Goal: Information Seeking & Learning: Learn about a topic

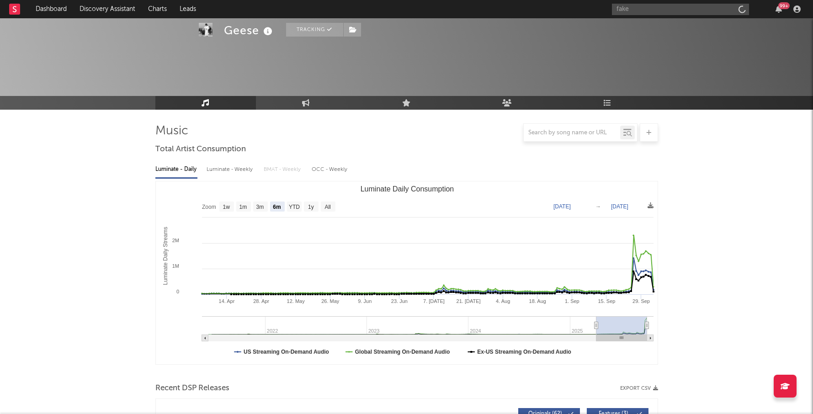
select select "6m"
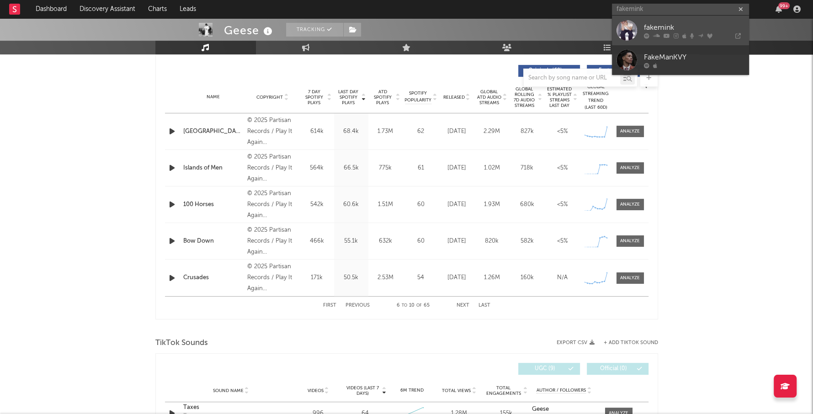
type input "fakemink"
click at [678, 25] on div "fakemink" at bounding box center [694, 27] width 101 height 11
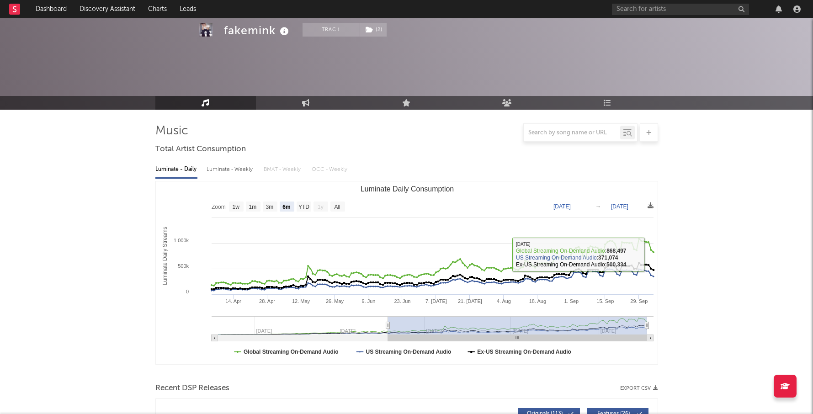
select select "6m"
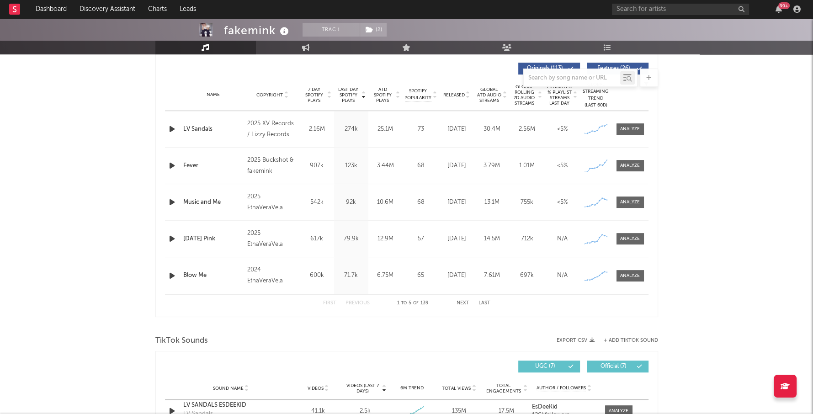
scroll to position [350, 0]
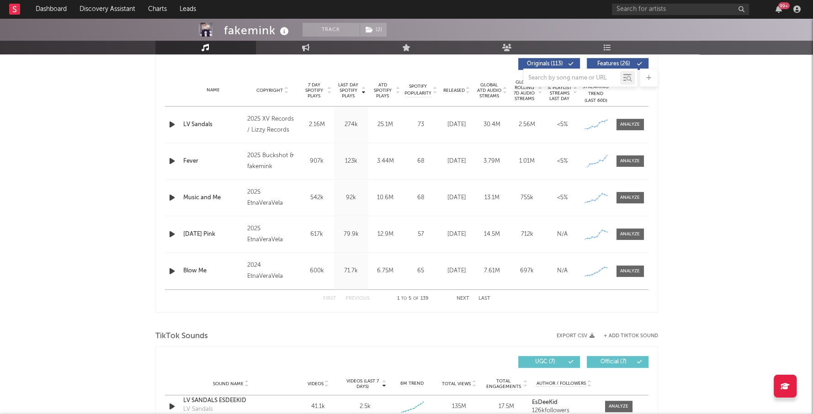
click at [459, 296] on button "Next" at bounding box center [463, 298] width 13 height 5
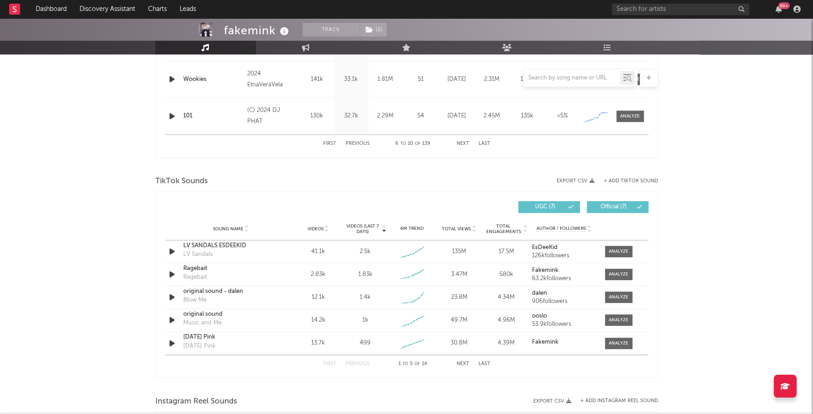
scroll to position [525, 0]
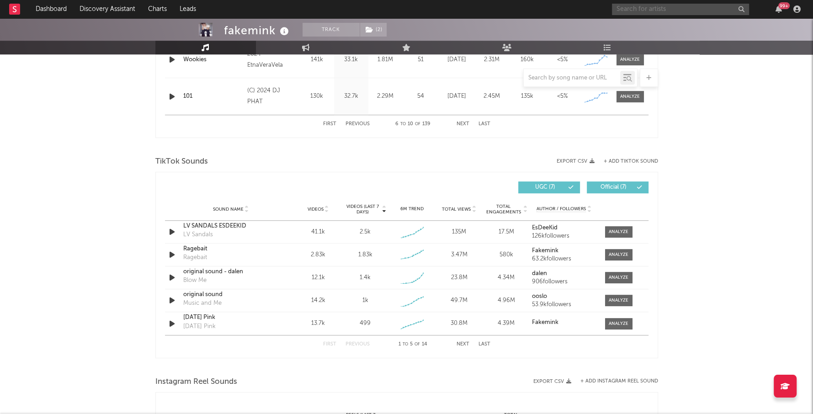
click at [629, 9] on input "text" at bounding box center [680, 9] width 137 height 11
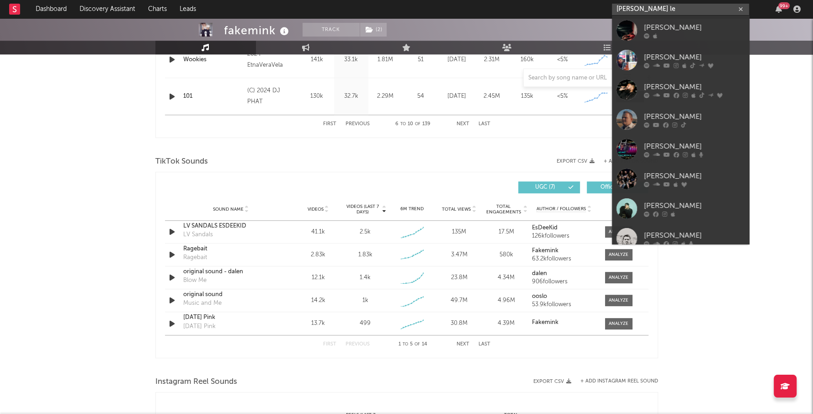
type input "[PERSON_NAME] le"
click at [667, 50] on link "[PERSON_NAME]" at bounding box center [680, 60] width 137 height 30
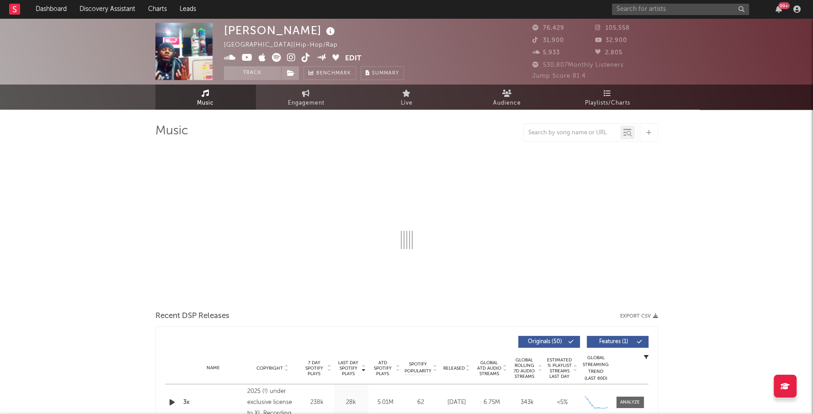
select select "6m"
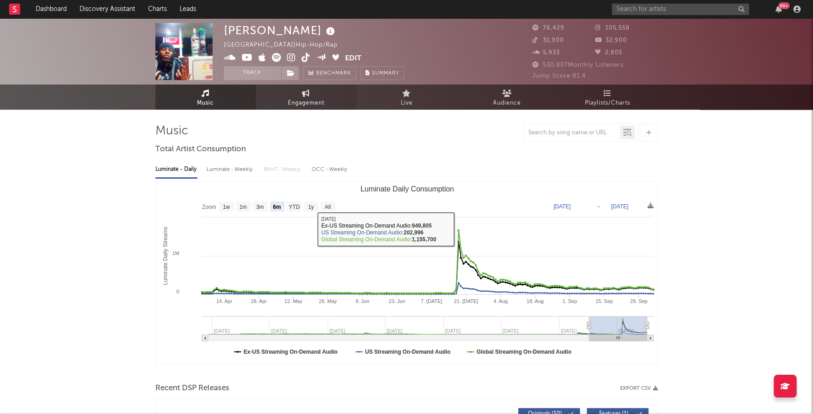
click at [317, 98] on span "Engagement" at bounding box center [306, 103] width 37 height 11
select select "1w"
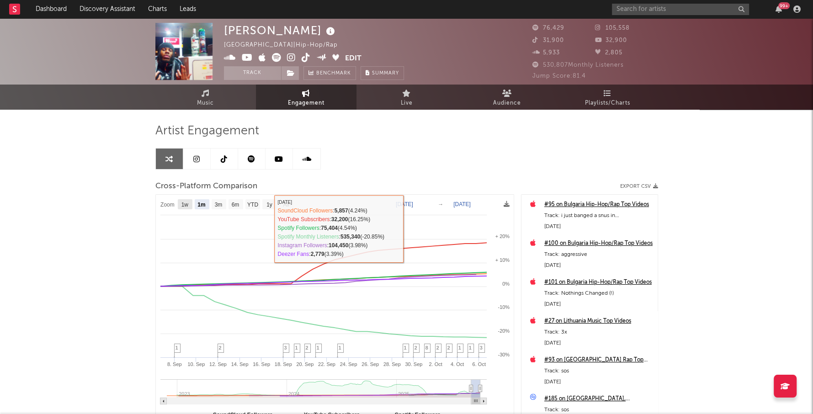
click at [183, 204] on text "1w" at bounding box center [184, 205] width 7 height 6
select select "1w"
type input "[DATE]"
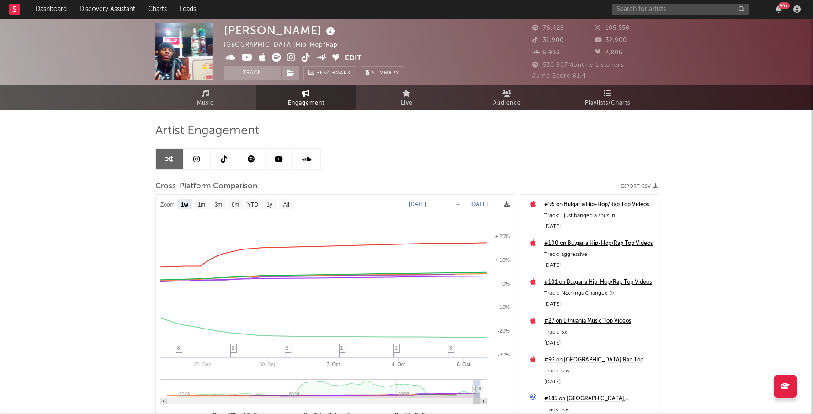
select select "1w"
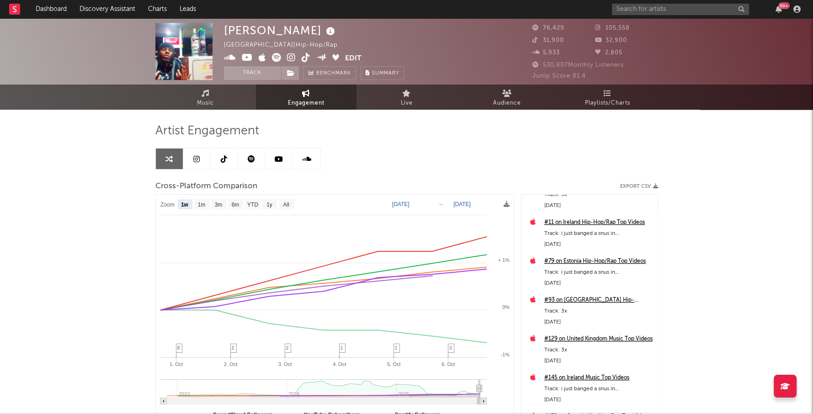
scroll to position [341, 0]
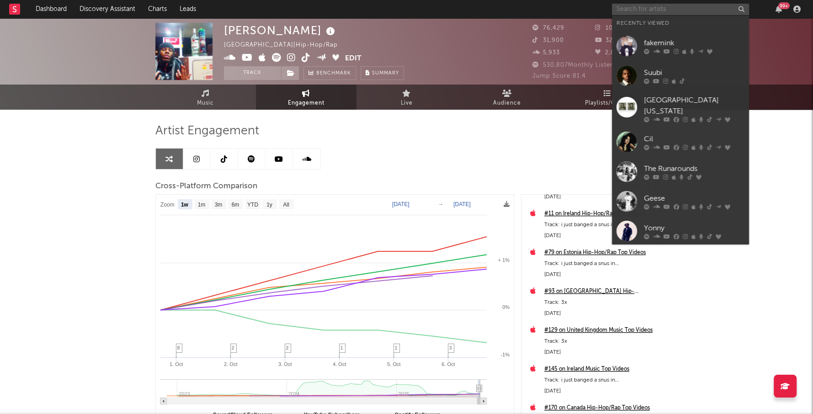
click at [633, 11] on input "text" at bounding box center [680, 9] width 137 height 11
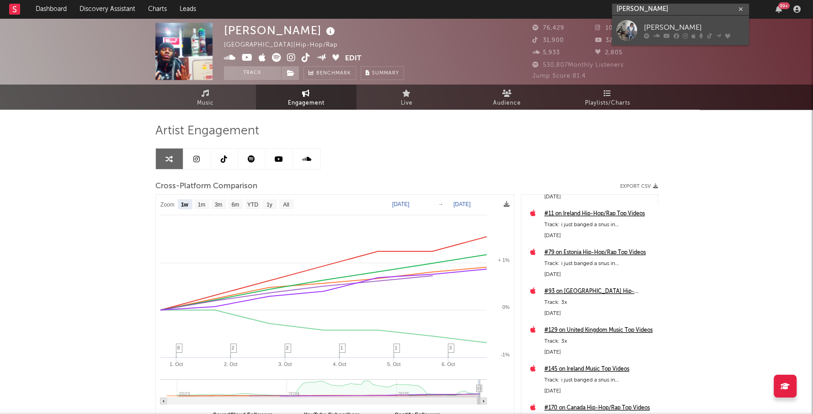
type input "[PERSON_NAME]"
click at [668, 23] on div "[PERSON_NAME]" at bounding box center [694, 27] width 101 height 11
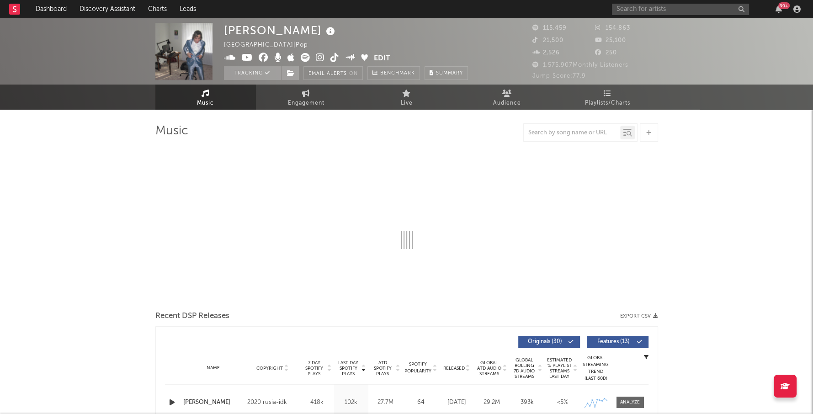
select select "6m"
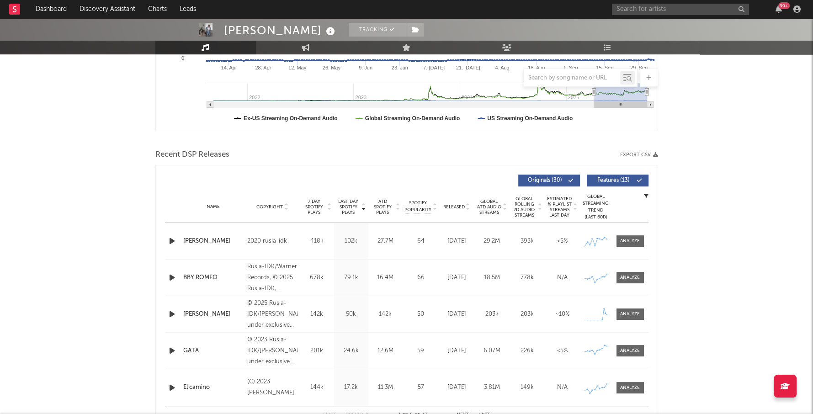
scroll to position [241, 0]
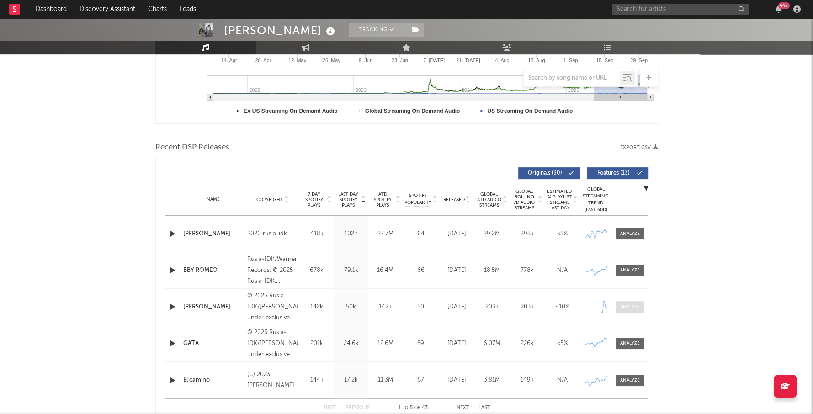
click at [636, 308] on div at bounding box center [630, 307] width 20 height 7
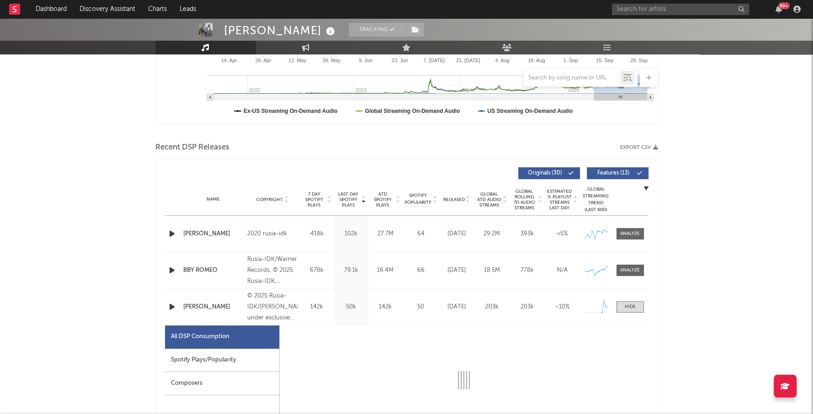
select select "1w"
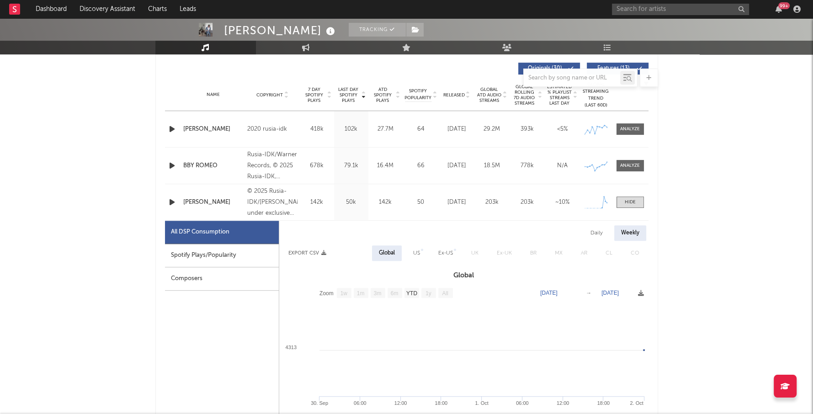
scroll to position [355, 0]
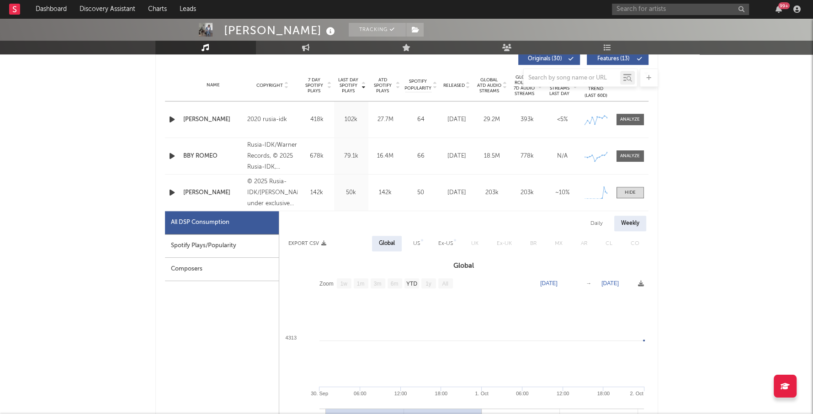
click at [242, 248] on div "Spotify Plays/Popularity" at bounding box center [222, 246] width 114 height 23
select select "1w"
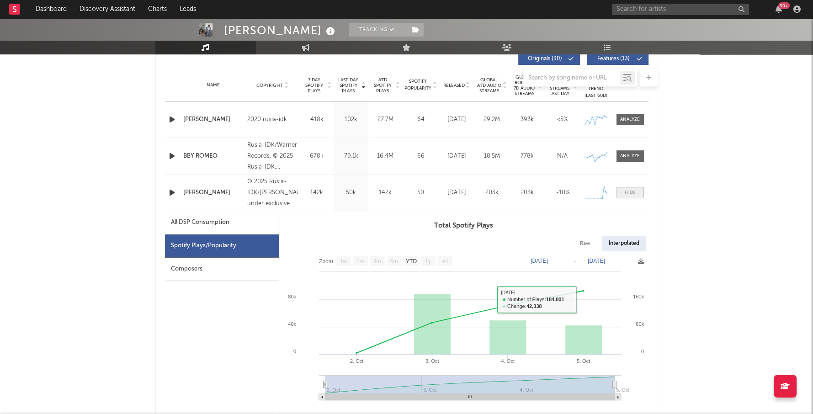
click at [629, 190] on div at bounding box center [630, 192] width 11 height 7
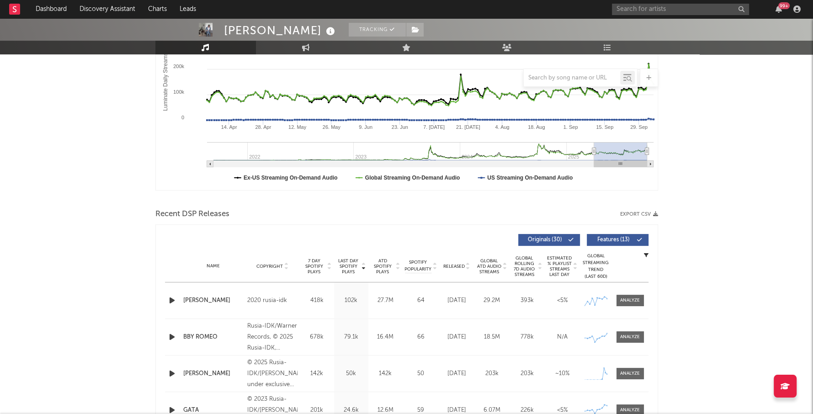
scroll to position [0, 0]
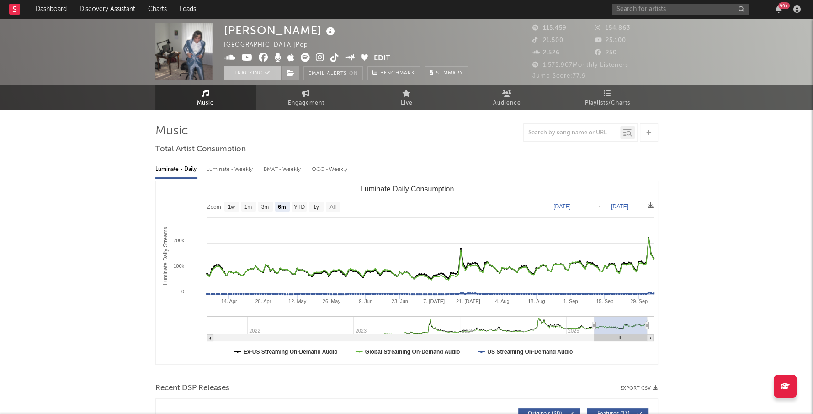
click at [251, 75] on button "Tracking" at bounding box center [252, 73] width 57 height 14
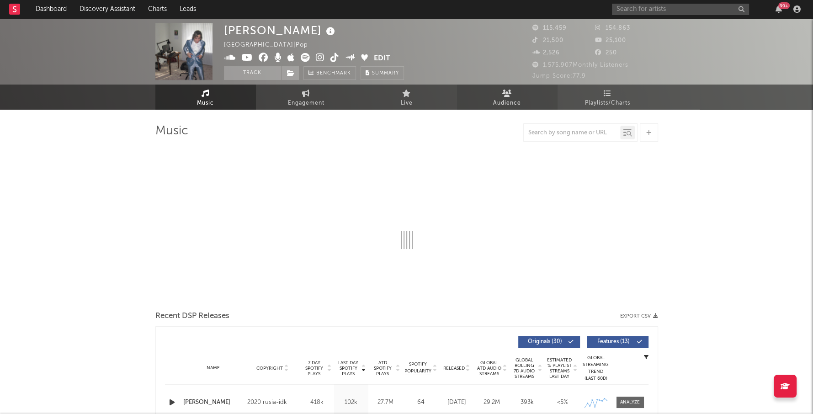
select select "6m"
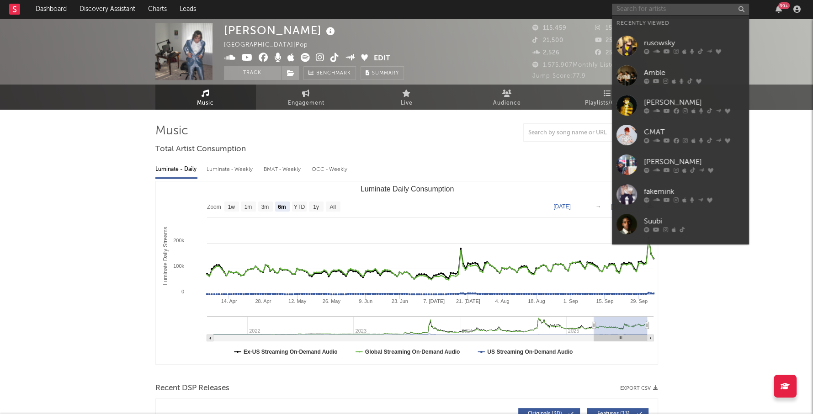
click at [639, 8] on input "text" at bounding box center [680, 9] width 137 height 11
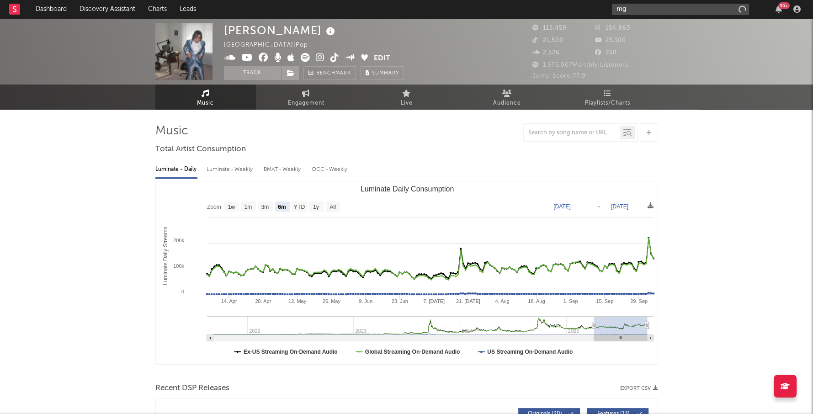
type input "m"
click at [306, 107] on span "Engagement" at bounding box center [306, 103] width 37 height 11
select select "1w"
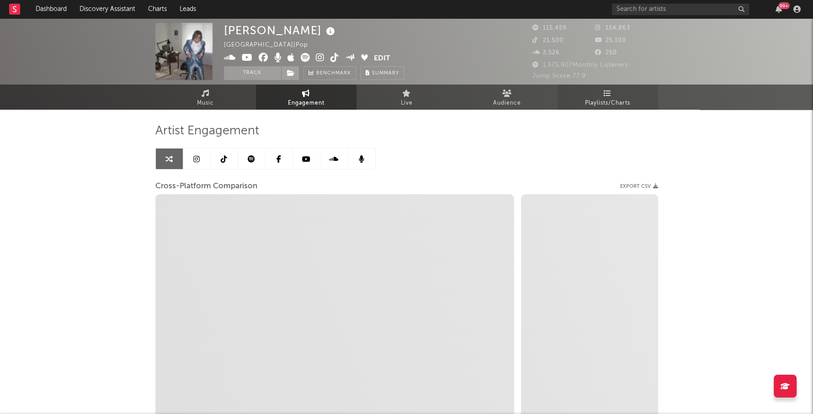
click at [588, 94] on link "Playlists/Charts" at bounding box center [608, 97] width 101 height 25
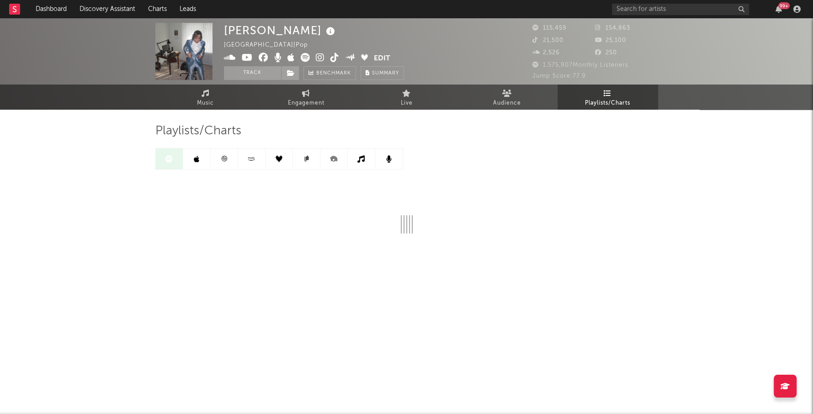
click at [198, 163] on link at bounding box center [196, 159] width 27 height 21
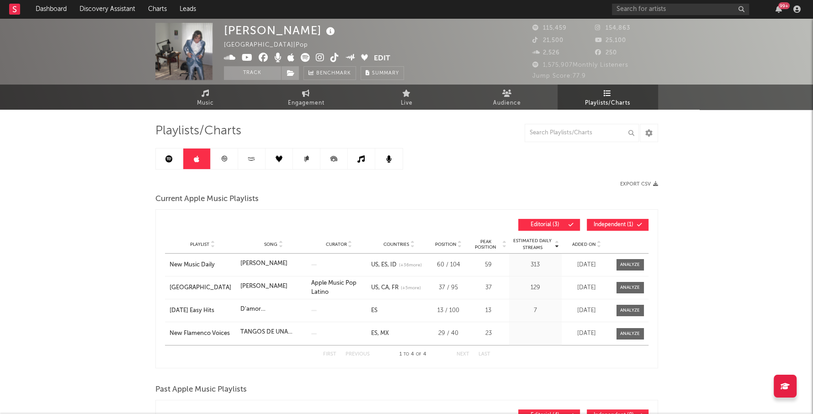
click at [221, 156] on icon at bounding box center [224, 158] width 7 height 7
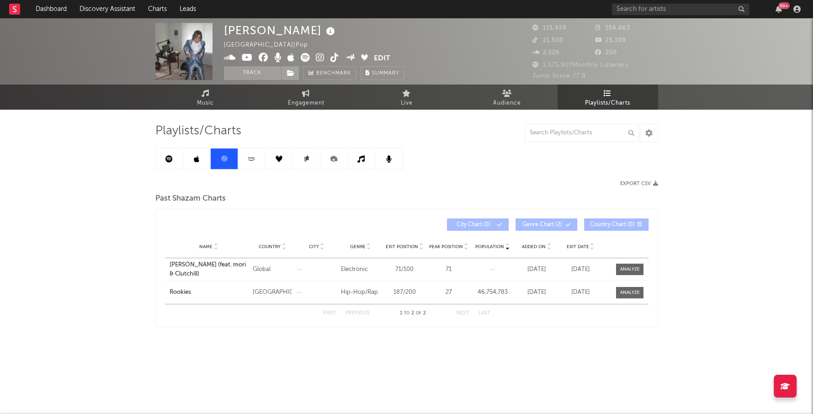
click at [247, 160] on icon at bounding box center [251, 158] width 11 height 7
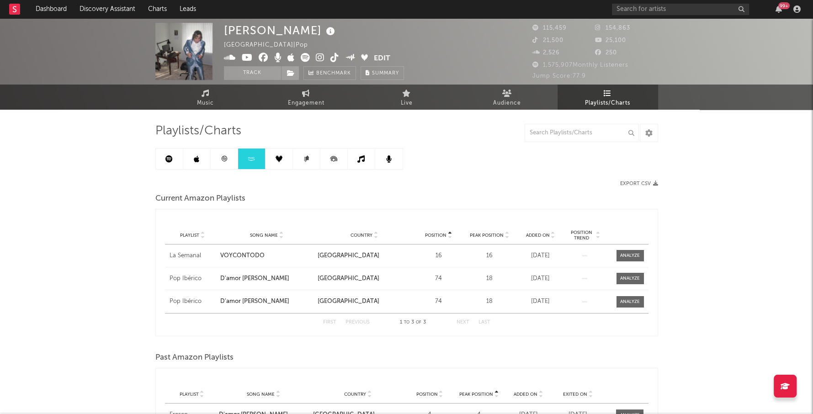
click at [189, 156] on link at bounding box center [196, 159] width 27 height 21
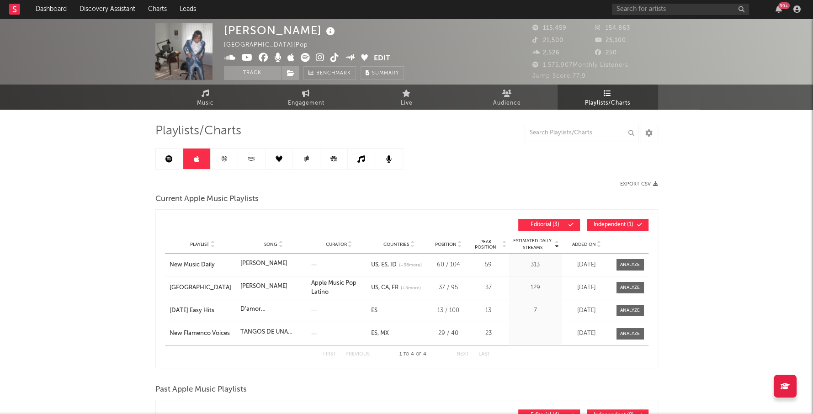
click at [166, 156] on icon at bounding box center [169, 158] width 7 height 7
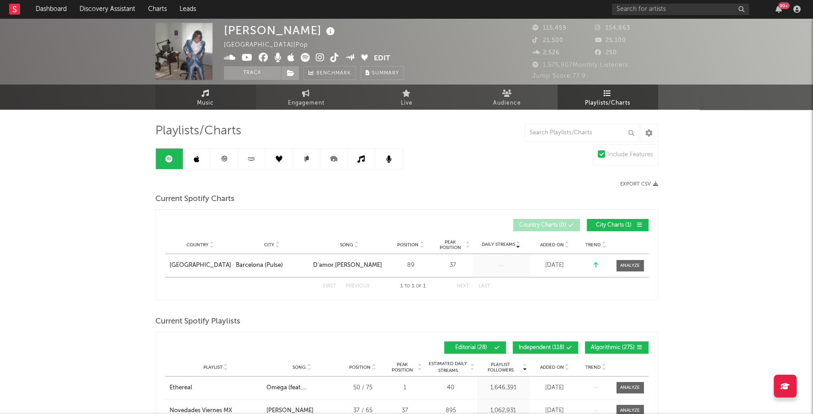
click at [203, 102] on span "Music" at bounding box center [205, 103] width 17 height 11
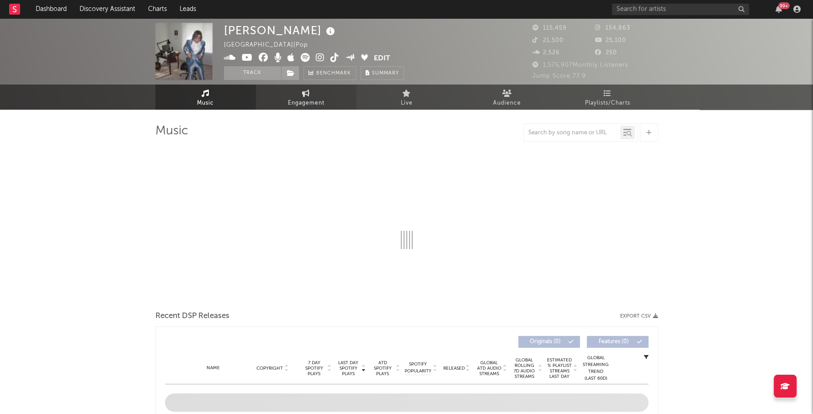
select select "6m"
